Goal: Check status: Check status

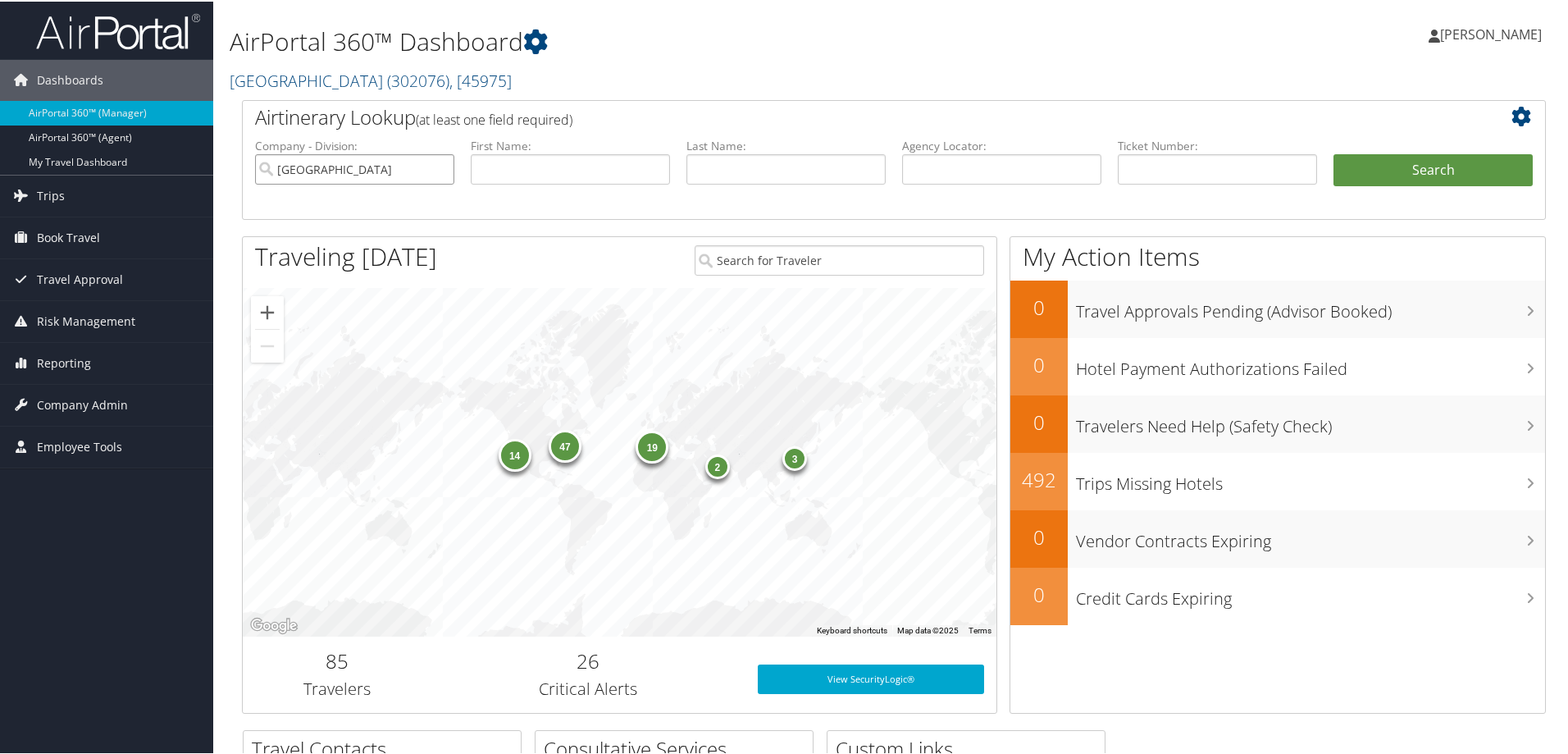
click at [440, 163] on input "[GEOGRAPHIC_DATA]" at bounding box center [354, 167] width 199 height 30
click at [955, 163] on input "text" at bounding box center [1001, 167] width 199 height 30
paste input "WIXMSR"
type input "WIXMSR"
click at [1333, 153] on button "Search" at bounding box center [1433, 169] width 199 height 33
